Goal: Purchase product/service

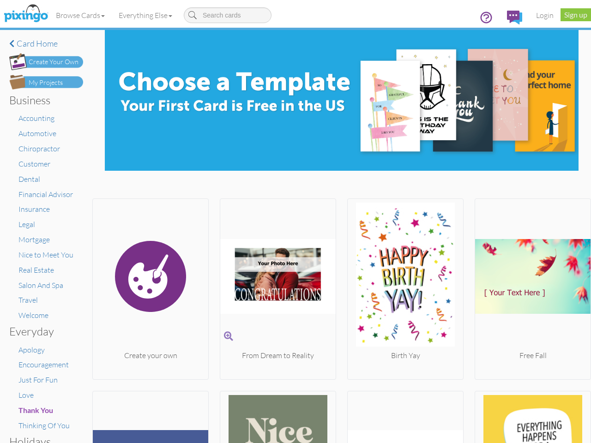
click at [296, 222] on img at bounding box center [277, 277] width 115 height 148
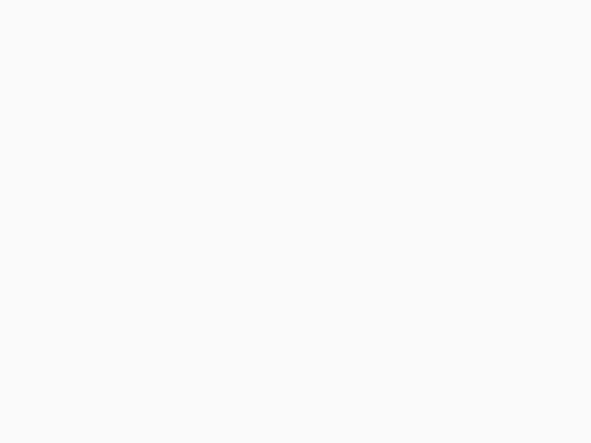
click at [81, 15] on body at bounding box center [295, 221] width 591 height 443
click at [147, 15] on body at bounding box center [295, 221] width 591 height 443
click at [150, 287] on body at bounding box center [295, 221] width 591 height 443
click at [275, 287] on body at bounding box center [295, 221] width 591 height 443
click at [401, 287] on body at bounding box center [295, 221] width 591 height 443
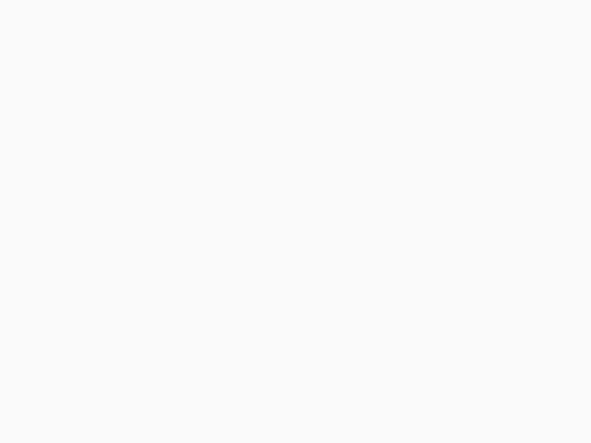
click at [526, 287] on body at bounding box center [295, 221] width 591 height 443
click at [150, 416] on body at bounding box center [295, 221] width 591 height 443
click at [275, 416] on body at bounding box center [295, 221] width 591 height 443
click at [401, 416] on body at bounding box center [295, 221] width 591 height 443
